Goal: Register for event/course

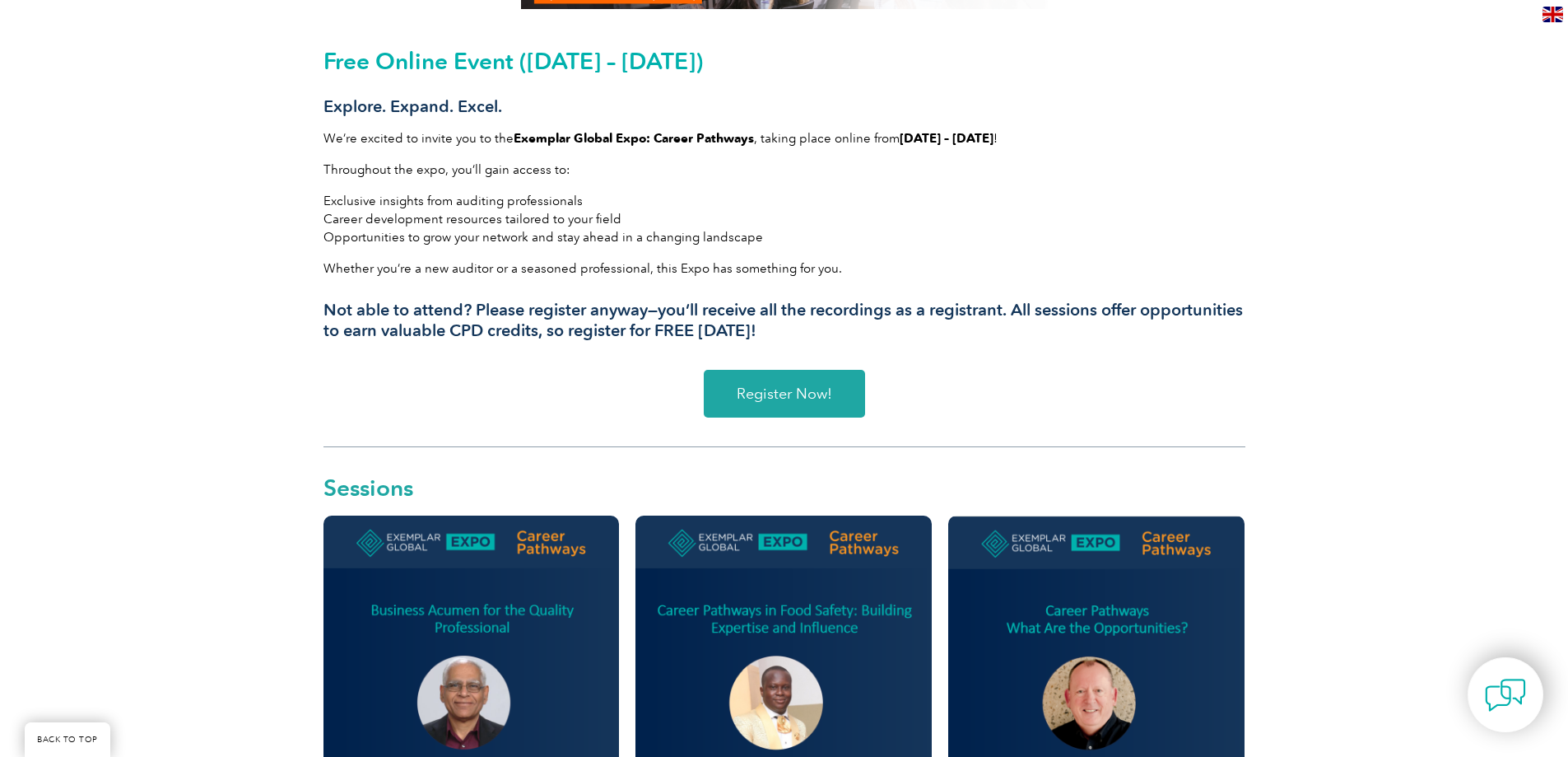
scroll to position [658, 0]
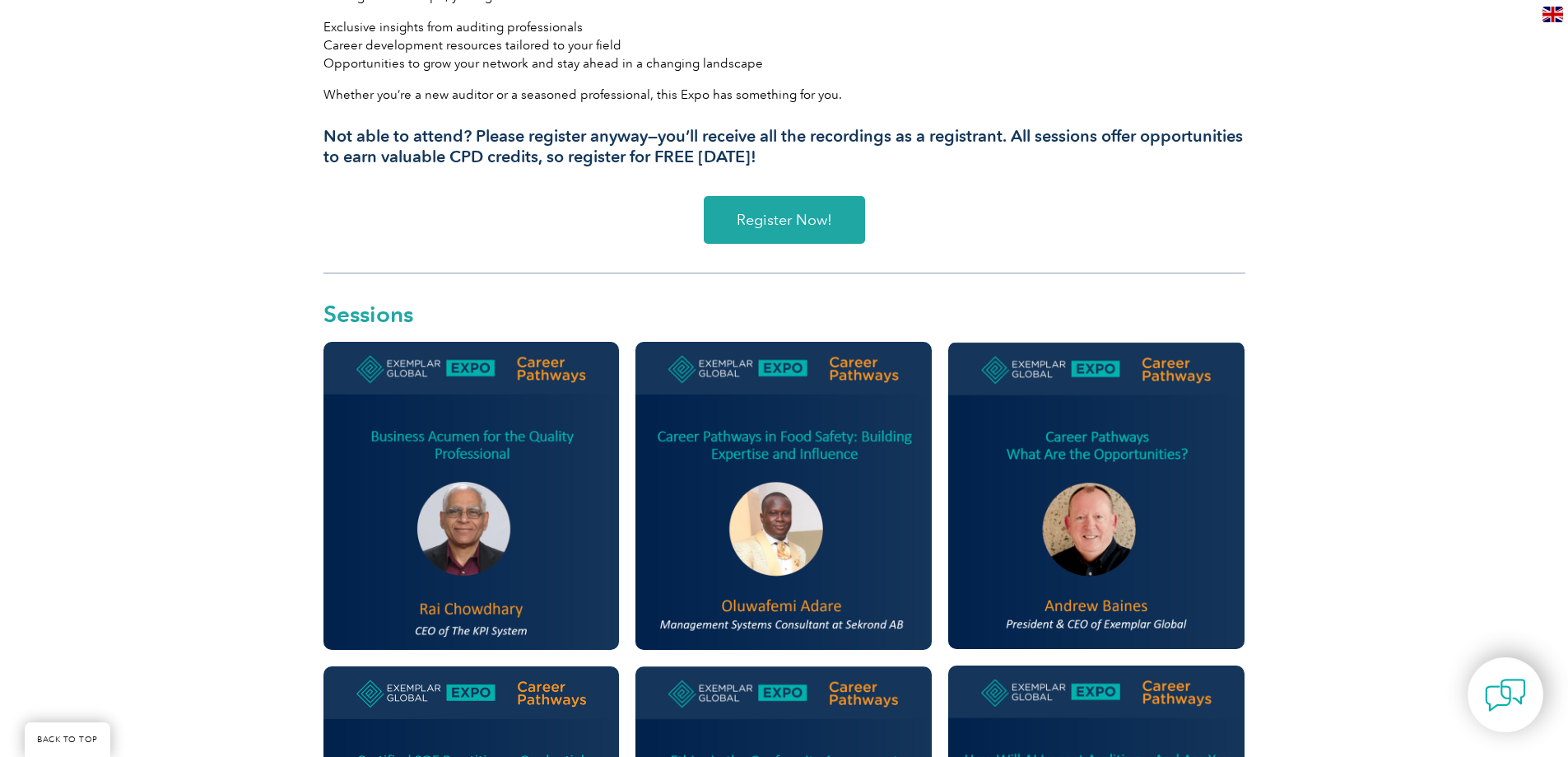
click at [470, 534] on img at bounding box center [471, 495] width 296 height 307
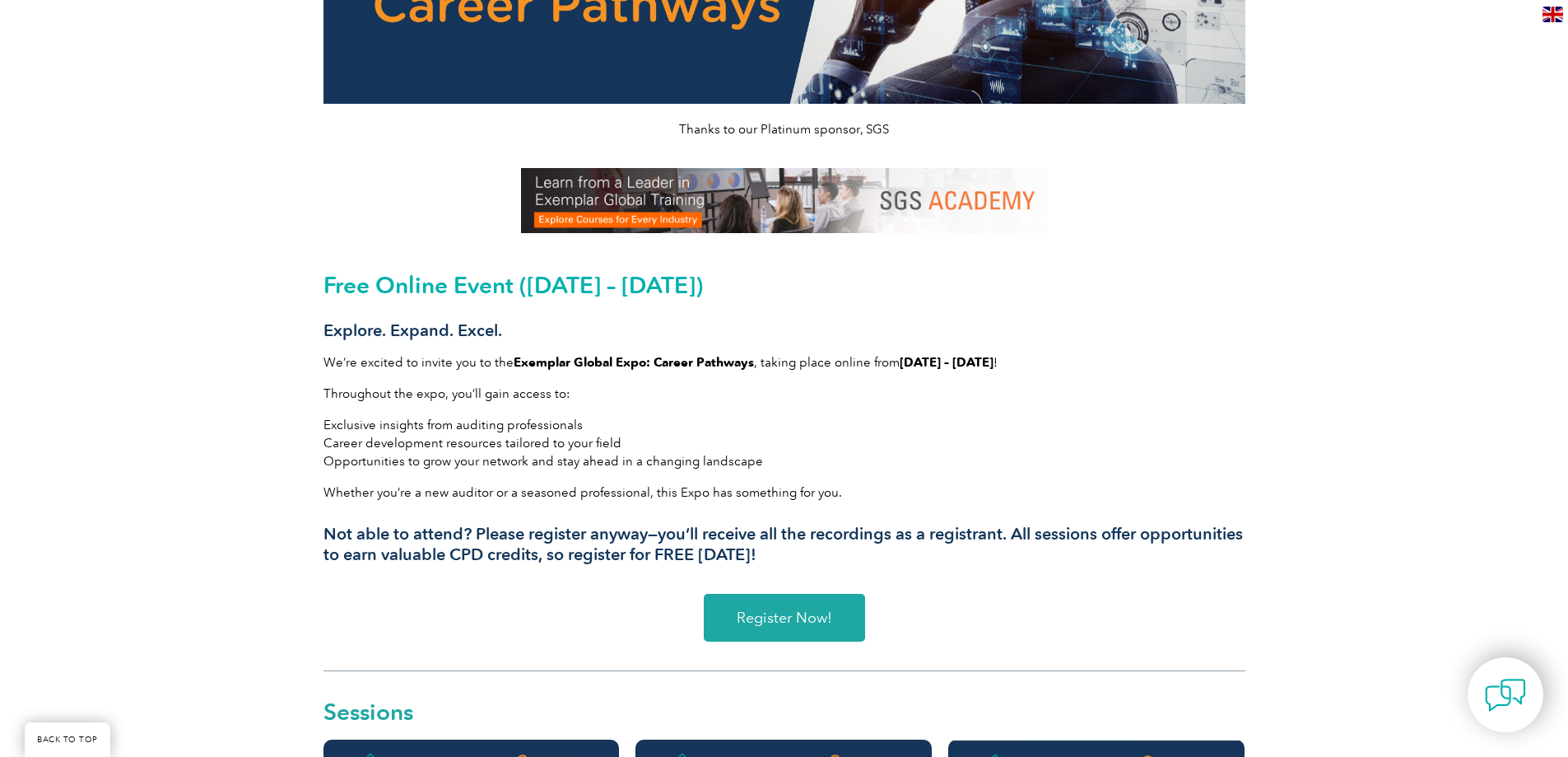
scroll to position [235, 0]
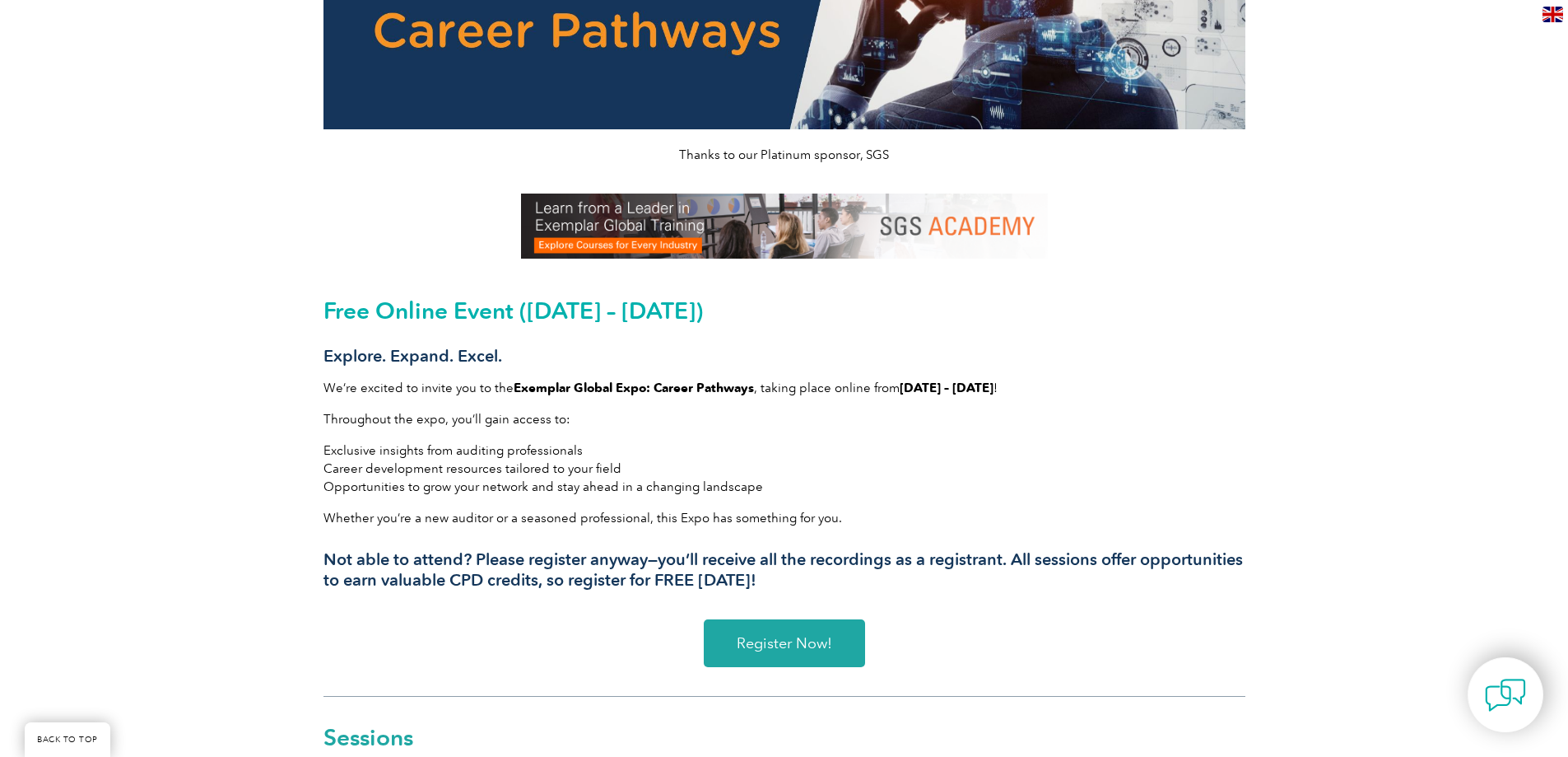
click at [798, 646] on span "Register Now!" at bounding box center [784, 643] width 96 height 15
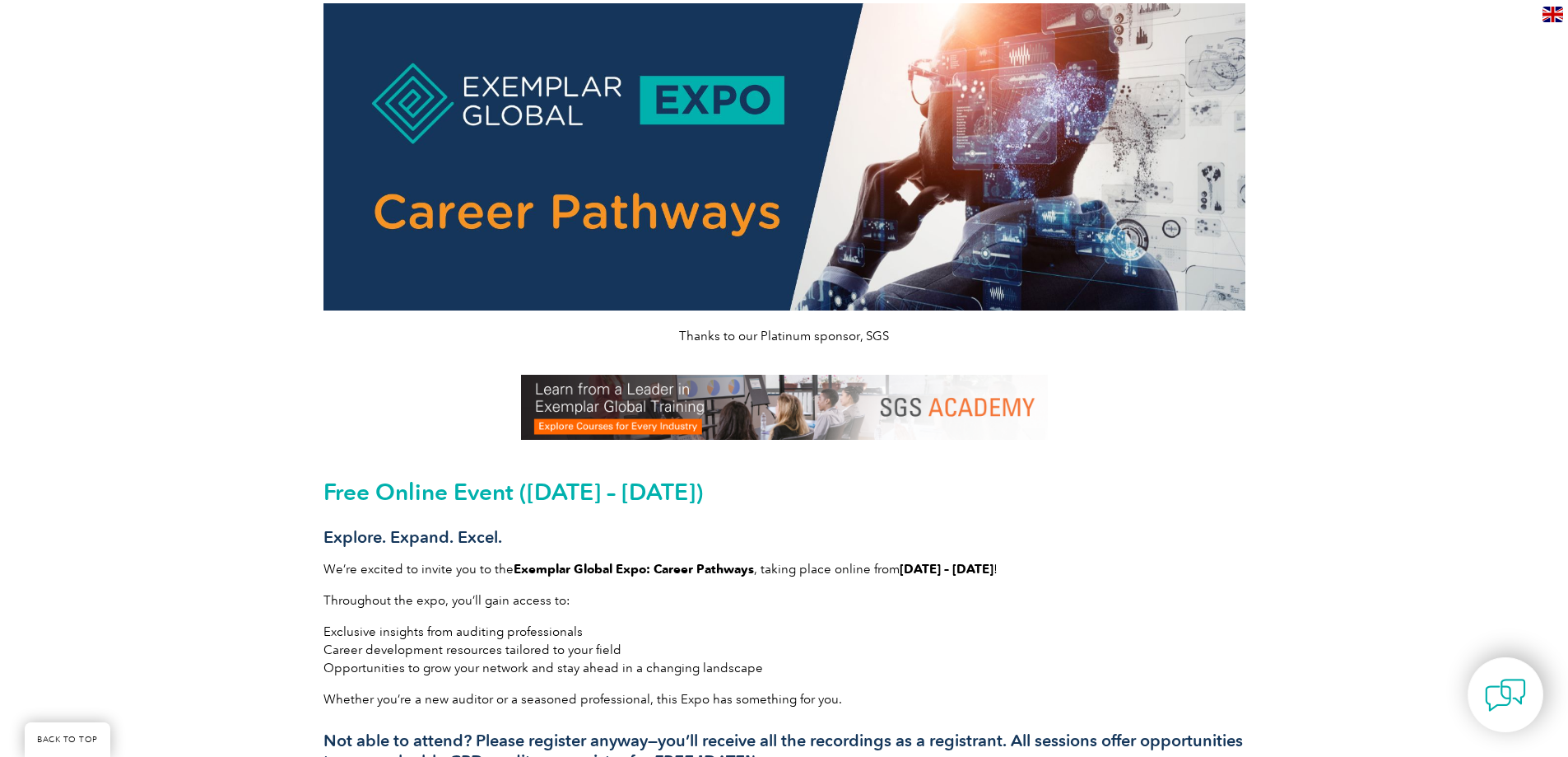
scroll to position [0, 0]
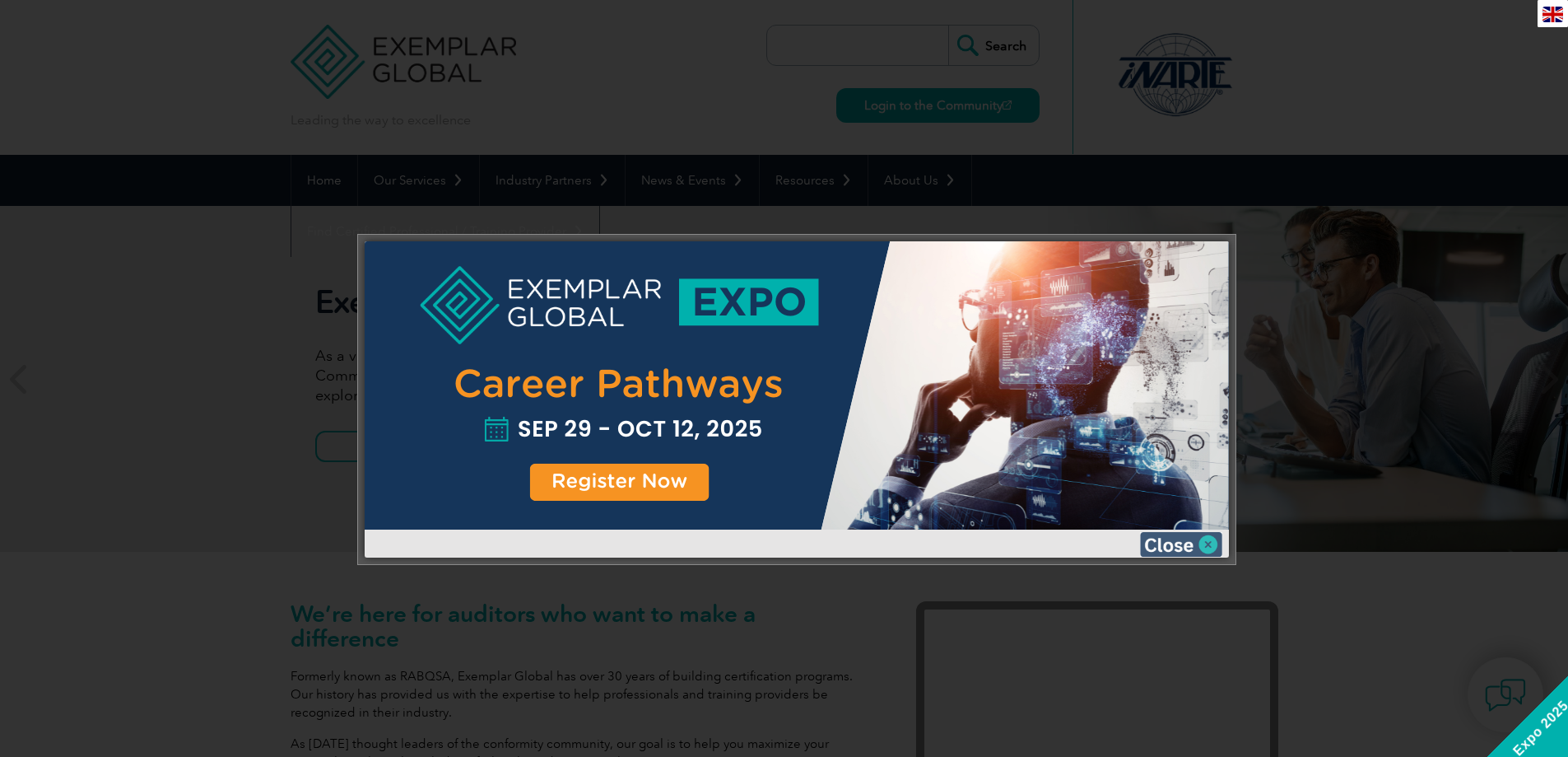
click at [1181, 545] on img at bounding box center [1181, 544] width 82 height 25
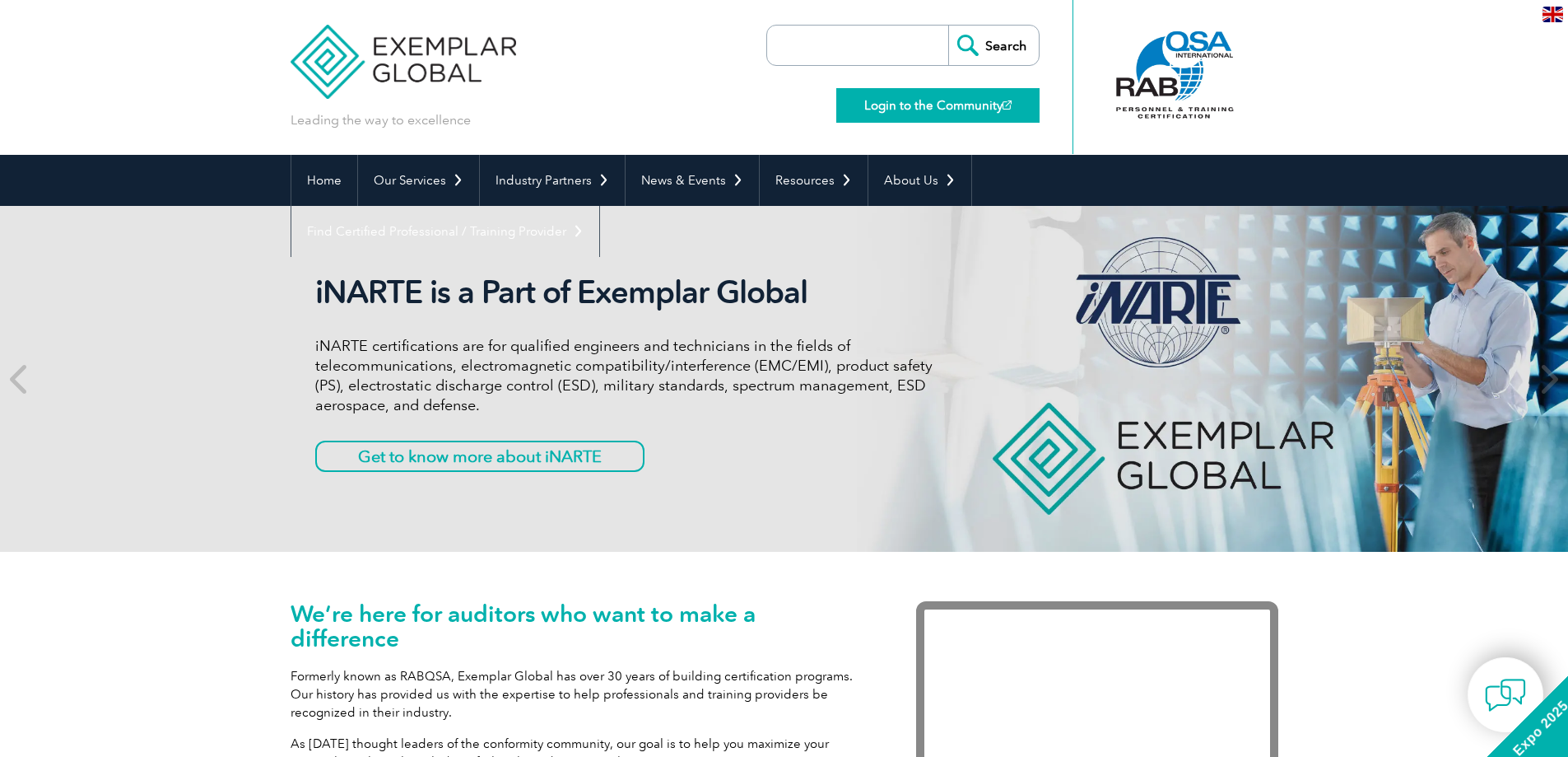
click at [918, 106] on link "Login to the Community" at bounding box center [937, 106] width 203 height 35
